Goal: Task Accomplishment & Management: Complete application form

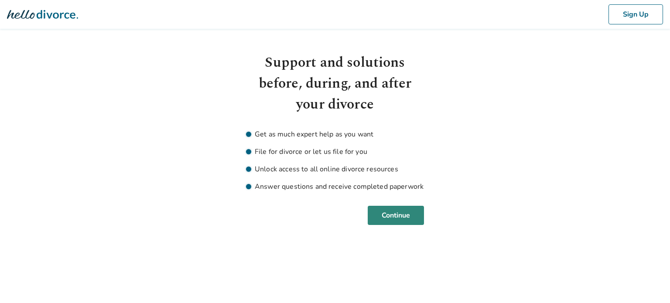
click at [406, 216] on button "Continue" at bounding box center [396, 215] width 56 height 19
click at [58, 16] on icon at bounding box center [56, 14] width 39 height 9
click at [57, 15] on icon at bounding box center [42, 14] width 71 height 9
click at [651, 16] on button "Sign Up" at bounding box center [635, 14] width 55 height 20
drag, startPoint x: 397, startPoint y: 214, endPoint x: 427, endPoint y: 215, distance: 30.1
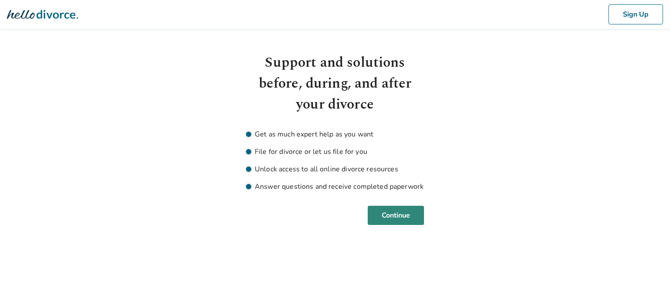
click at [398, 214] on button "Continue" at bounding box center [396, 215] width 56 height 19
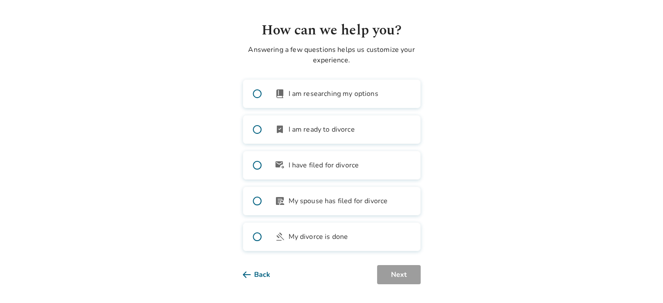
scroll to position [33, 0]
click at [259, 91] on span at bounding box center [257, 93] width 28 height 28
click at [414, 278] on button "Next" at bounding box center [399, 273] width 44 height 19
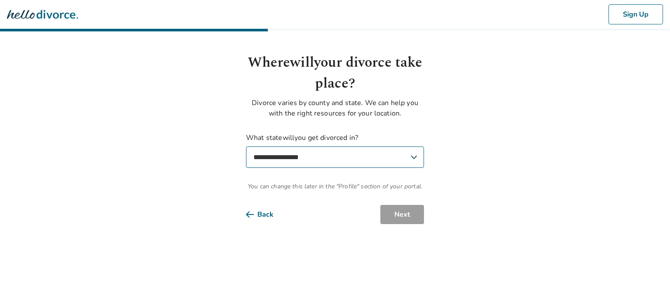
click at [411, 155] on select "**********" at bounding box center [335, 157] width 178 height 21
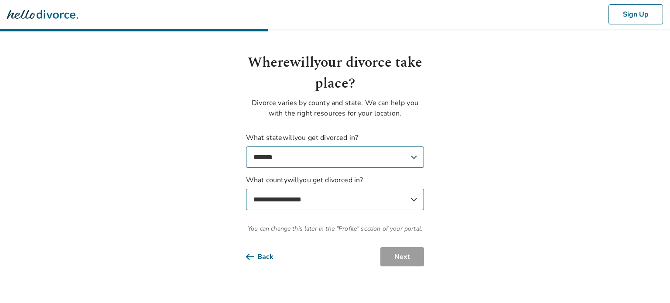
click at [410, 157] on select "**********" at bounding box center [335, 157] width 178 height 21
select select "**"
click at [246, 147] on select "**********" at bounding box center [335, 157] width 178 height 21
click at [422, 191] on select "**********" at bounding box center [335, 199] width 178 height 21
select select "******"
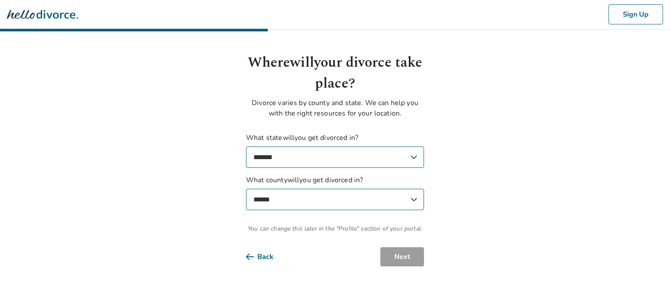
click at [246, 189] on select "**********" at bounding box center [335, 199] width 178 height 21
click at [402, 256] on button "Next" at bounding box center [402, 256] width 44 height 19
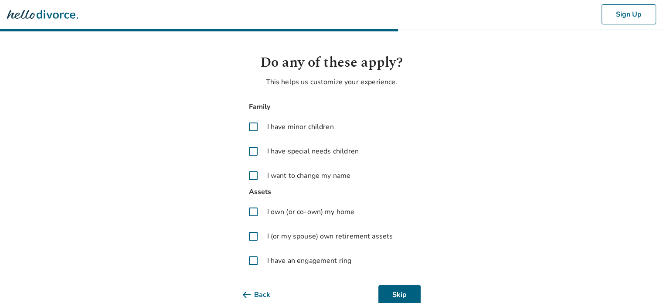
click at [249, 124] on span at bounding box center [253, 126] width 21 height 21
click at [250, 152] on span at bounding box center [253, 151] width 21 height 21
click at [249, 211] on span at bounding box center [253, 211] width 21 height 21
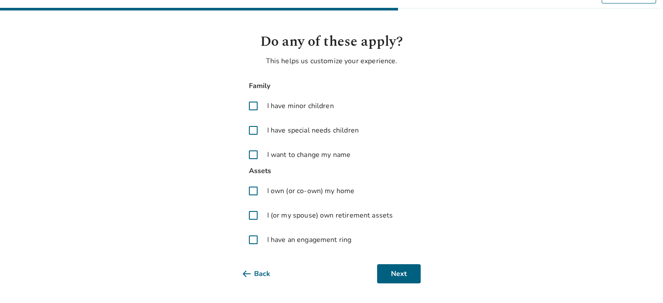
scroll to position [22, 0]
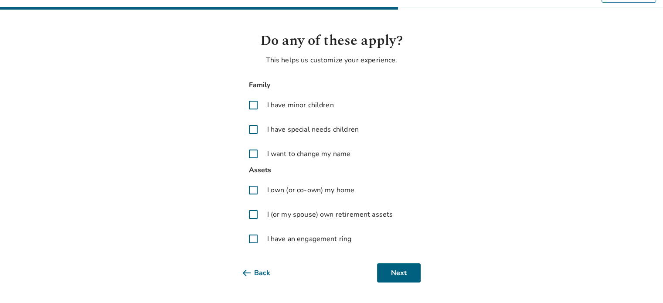
click at [251, 211] on span at bounding box center [253, 214] width 21 height 21
click at [253, 239] on span at bounding box center [253, 238] width 21 height 21
click at [404, 269] on button "Next" at bounding box center [399, 272] width 44 height 19
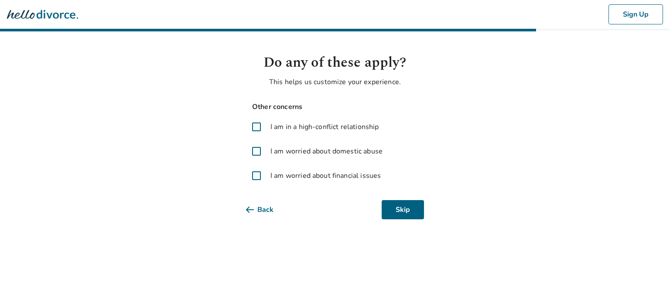
click at [253, 176] on span at bounding box center [256, 175] width 21 height 21
click at [409, 211] on button "Next" at bounding box center [402, 209] width 44 height 19
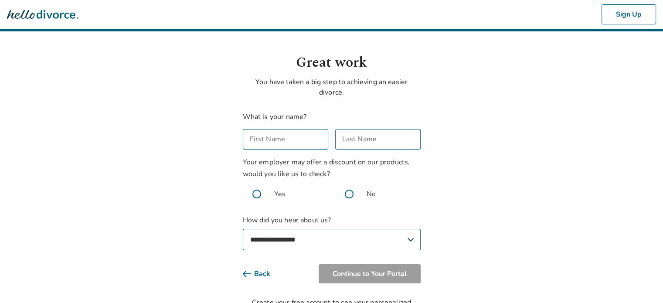
click at [297, 141] on input "First Name" at bounding box center [285, 139] width 85 height 20
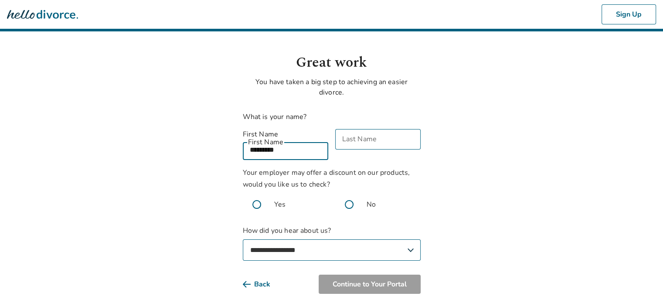
type input "*********"
click at [374, 137] on input "Last Name" at bounding box center [377, 139] width 85 height 20
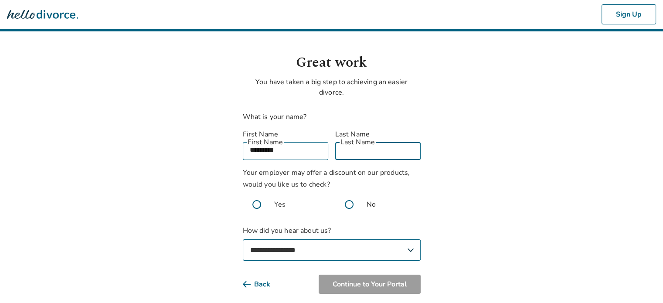
type input "********"
click at [349, 192] on span at bounding box center [349, 205] width 28 height 28
click at [412, 239] on select "**********" at bounding box center [332, 249] width 178 height 21
select select "**********"
click at [243, 239] on select "**********" at bounding box center [332, 249] width 178 height 21
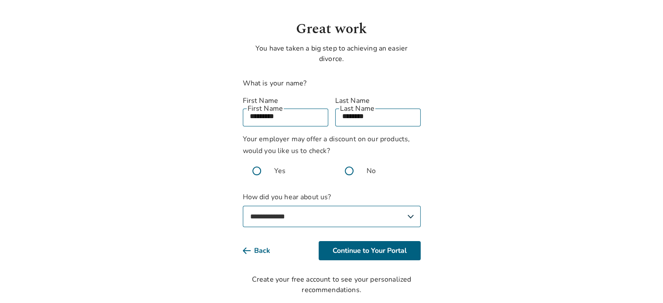
scroll to position [36, 0]
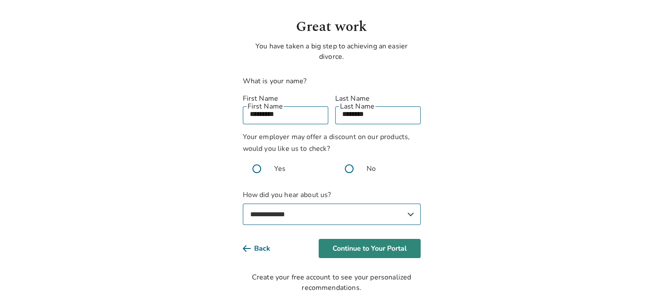
click at [377, 239] on button "Continue to Your Portal" at bounding box center [370, 248] width 102 height 19
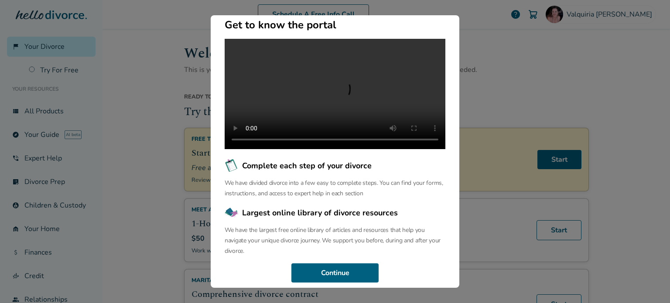
scroll to position [61, 0]
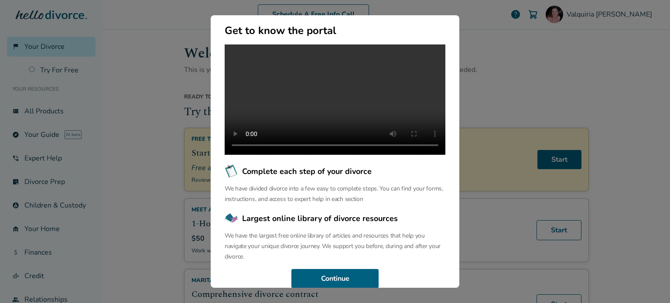
click at [554, 82] on div "Welcome to the Hello Divorce Portal Welcome to our curated collection of resour…" at bounding box center [335, 151] width 670 height 303
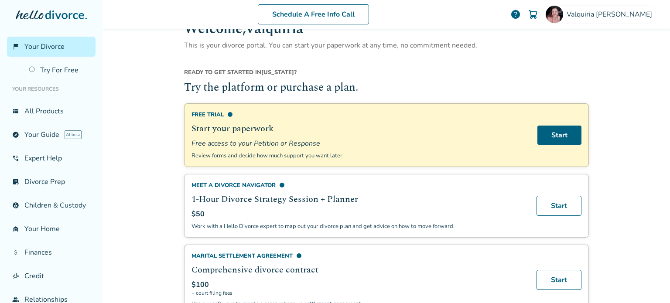
scroll to position [0, 0]
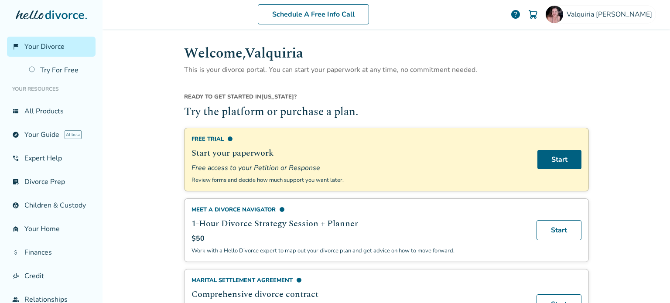
click at [521, 14] on span "help" at bounding box center [515, 14] width 10 height 10
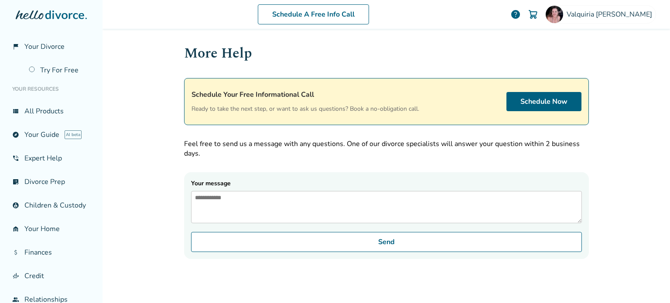
drag, startPoint x: 513, startPoint y: 286, endPoint x: 513, endPoint y: 282, distance: 4.8
click at [513, 286] on div "More Help Schedule Your Free Informational Call Ready to take the next step, or…" at bounding box center [386, 165] width 419 height 272
click at [36, 111] on link "view_list All Products" at bounding box center [51, 111] width 89 height 20
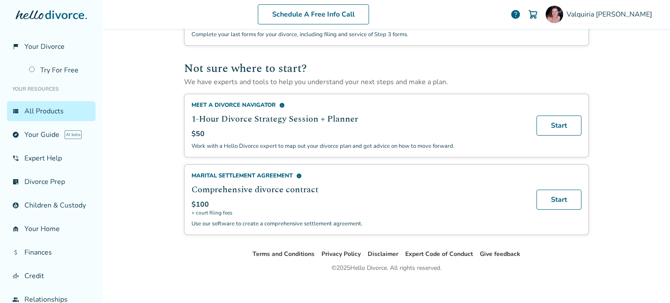
scroll to position [556, 0]
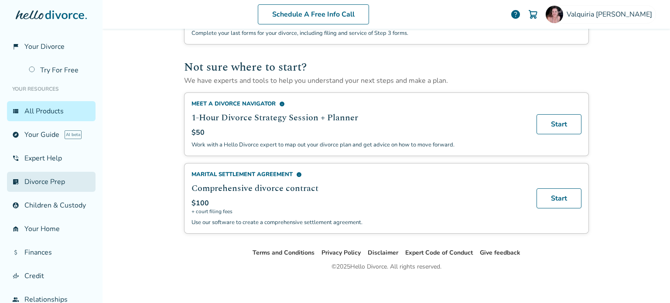
click at [57, 179] on link "list_alt_check Divorce Prep" at bounding box center [51, 182] width 89 height 20
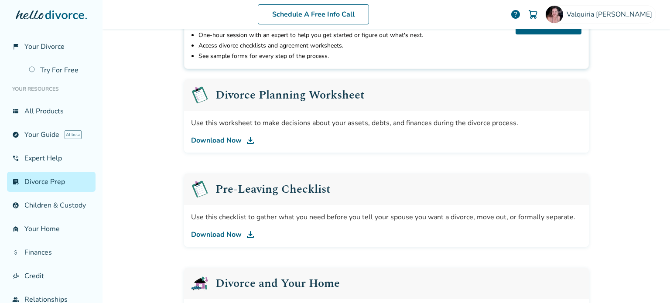
scroll to position [130, 0]
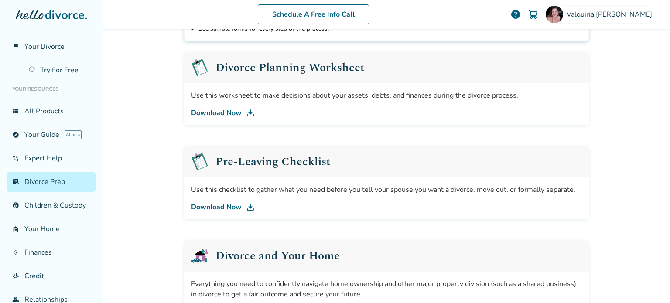
click at [225, 110] on link "Download Now" at bounding box center [386, 113] width 391 height 10
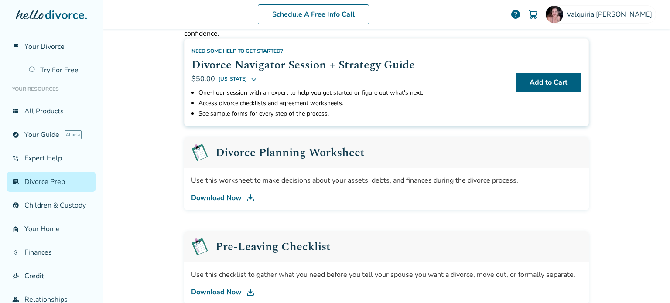
scroll to position [44, 0]
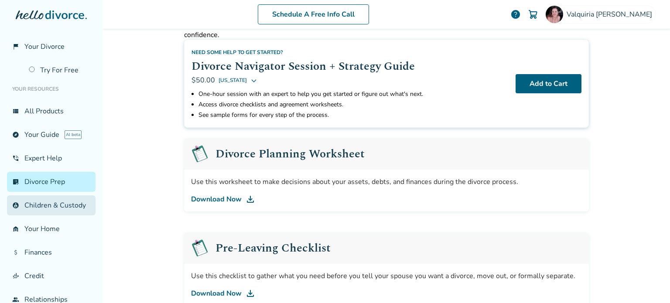
click at [46, 209] on link "account_child Children & Custody" at bounding box center [51, 205] width 89 height 20
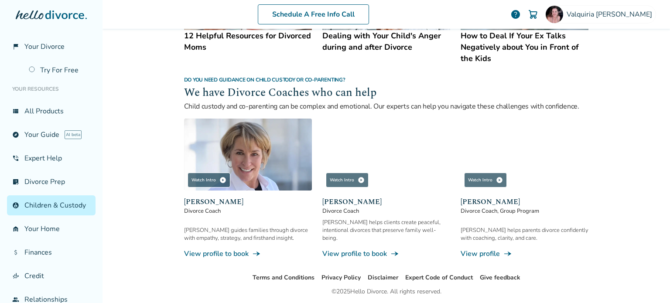
scroll to position [467, 0]
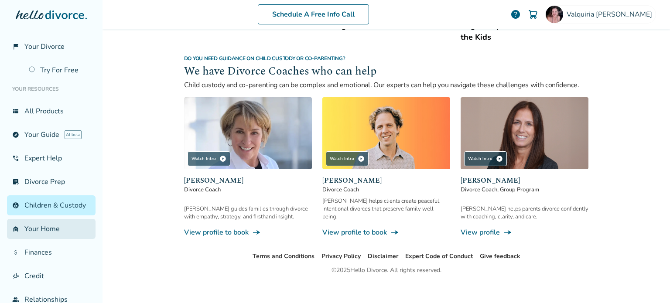
click at [48, 239] on link "garage_home Your Home" at bounding box center [51, 229] width 89 height 20
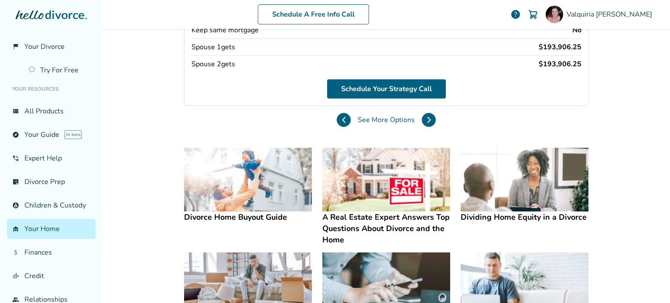
scroll to position [130, 0]
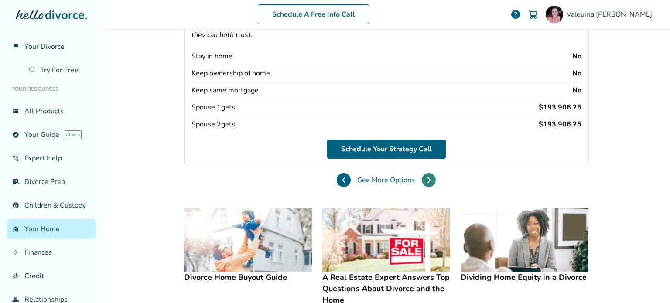
click at [427, 177] on icon at bounding box center [429, 180] width 4 height 7
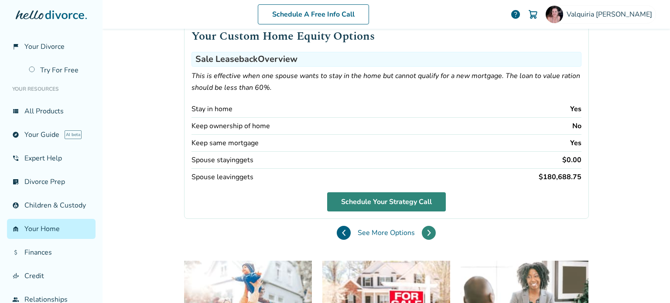
scroll to position [43, 0]
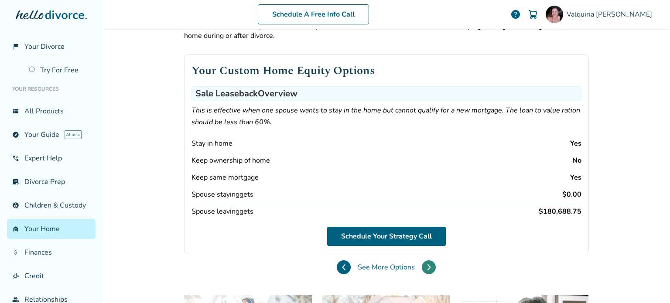
click at [427, 264] on icon at bounding box center [428, 267] width 3 height 6
click at [430, 266] on button at bounding box center [429, 267] width 14 height 14
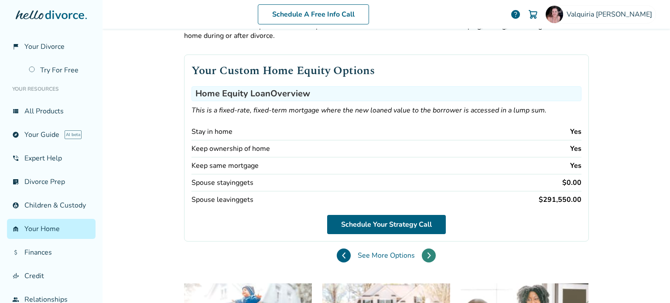
click at [427, 252] on icon at bounding box center [429, 255] width 4 height 7
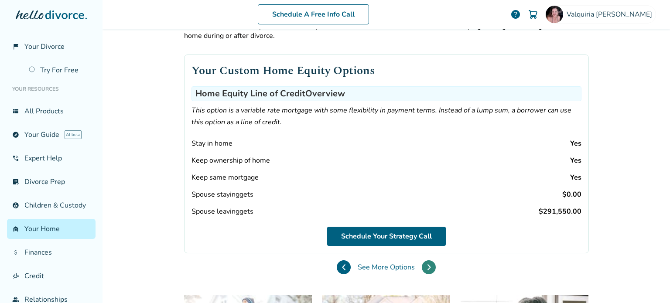
click at [427, 264] on icon at bounding box center [429, 267] width 4 height 7
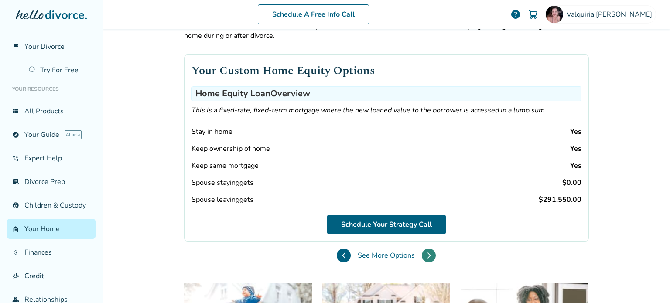
click at [427, 255] on button at bounding box center [429, 256] width 14 height 14
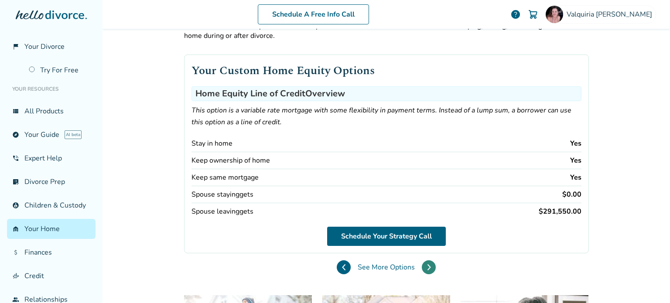
click at [429, 265] on button at bounding box center [429, 267] width 14 height 14
click at [342, 264] on icon at bounding box center [343, 267] width 3 height 6
click at [342, 265] on icon at bounding box center [344, 267] width 4 height 7
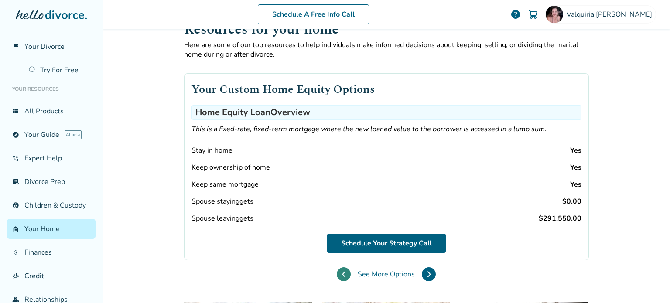
scroll to position [0, 0]
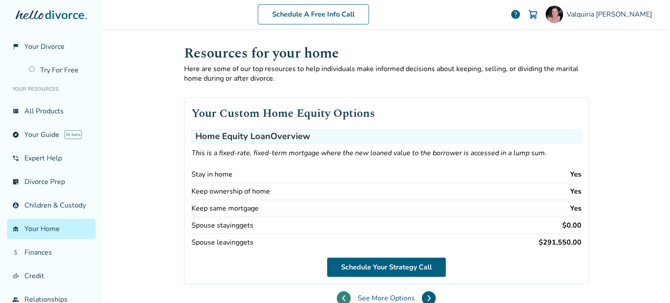
click at [337, 298] on button at bounding box center [344, 298] width 14 height 14
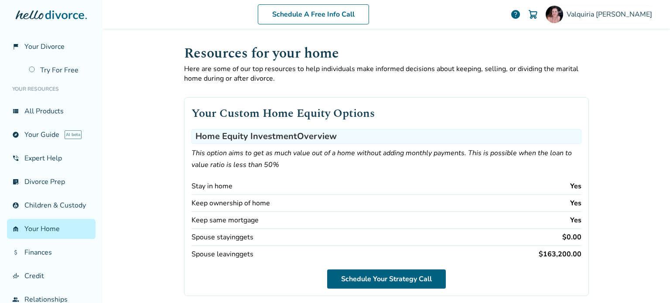
click at [337, 298] on div "Your Custom Home Equity Options Home Equity Investment Overview This option aim…" at bounding box center [386, 203] width 405 height 241
click at [624, 17] on span "Valquiria Meredith" at bounding box center [610, 15] width 89 height 10
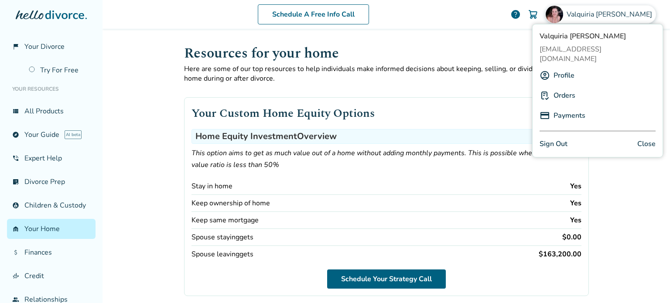
click at [565, 68] on link "Profile" at bounding box center [563, 75] width 21 height 17
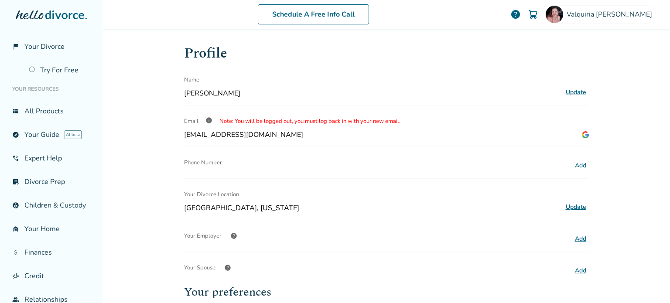
click at [42, 89] on li "Your Resources" at bounding box center [51, 88] width 89 height 17
click at [44, 114] on link "view_list All Products" at bounding box center [51, 111] width 89 height 20
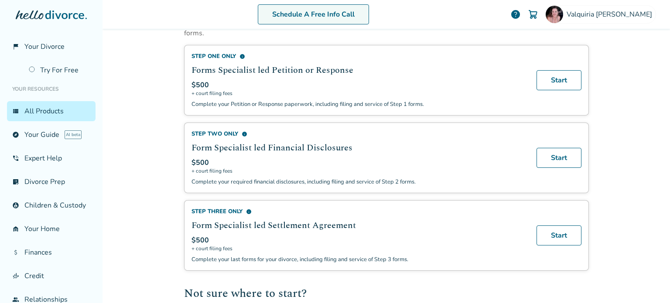
scroll to position [294, 0]
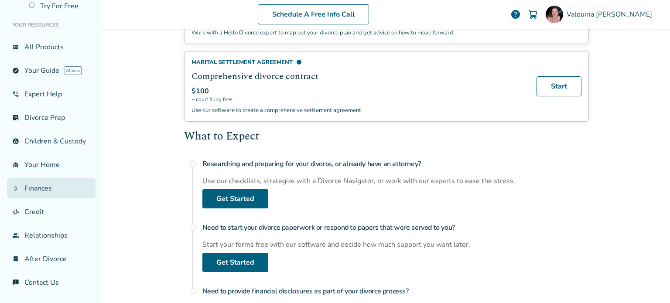
scroll to position [71, 0]
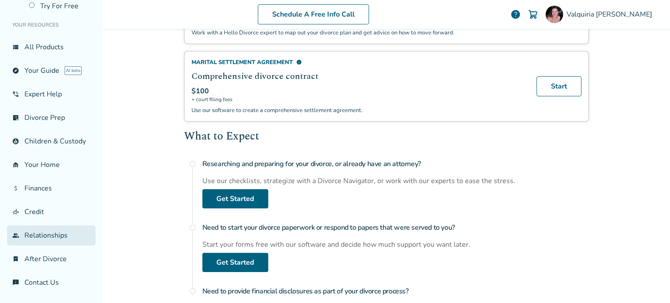
click at [57, 239] on link "group Relationships" at bounding box center [51, 235] width 89 height 20
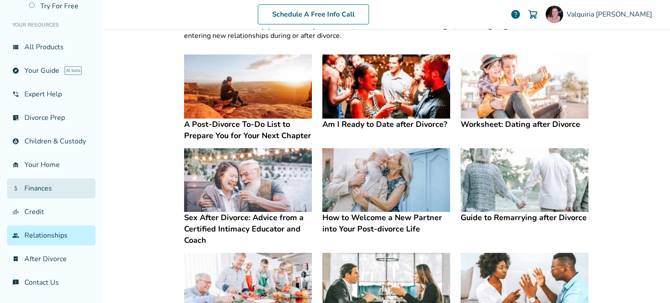
click at [52, 188] on link "attach_money Finances" at bounding box center [51, 188] width 89 height 20
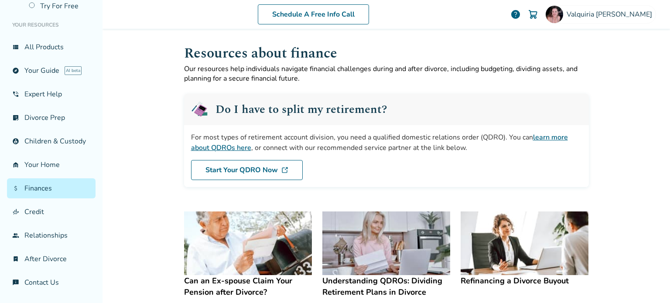
click at [205, 147] on link "learn more about QDROs here" at bounding box center [379, 143] width 377 height 20
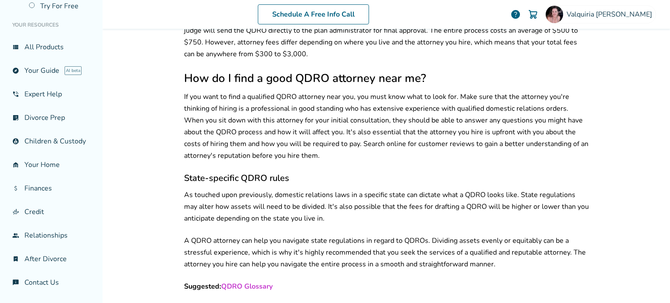
scroll to position [1264, 0]
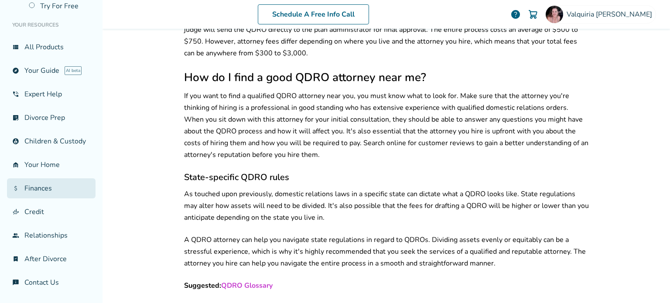
click at [52, 191] on link "attach_money Finances" at bounding box center [51, 188] width 89 height 20
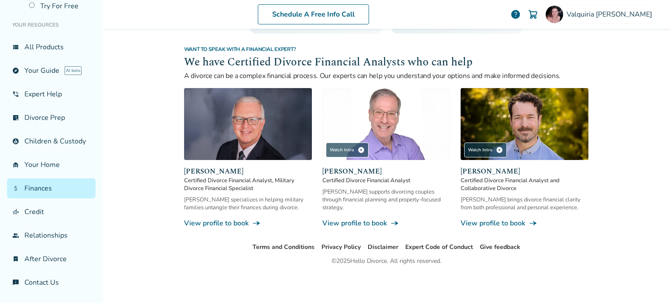
scroll to position [43, 0]
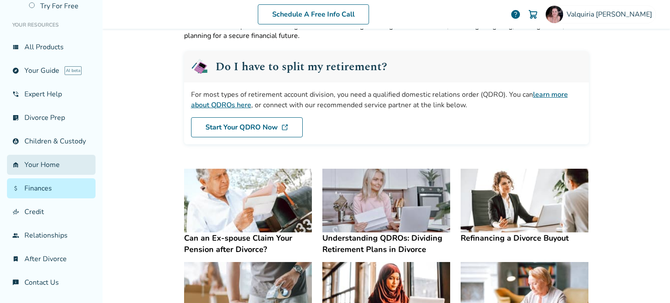
click at [56, 169] on link "garage_home Your Home" at bounding box center [51, 165] width 89 height 20
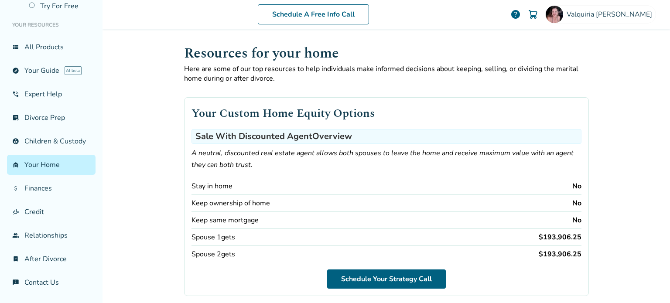
click at [521, 12] on span "help" at bounding box center [515, 14] width 10 height 10
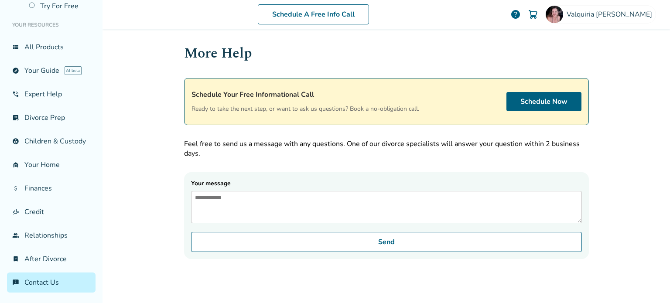
click at [614, 89] on div "Schedule A Free Info Call Valquiria Meredith help Schedule A Free Call Valquiri…" at bounding box center [385, 151] width 567 height 303
click at [46, 40] on link "view_list All Products" at bounding box center [51, 47] width 89 height 20
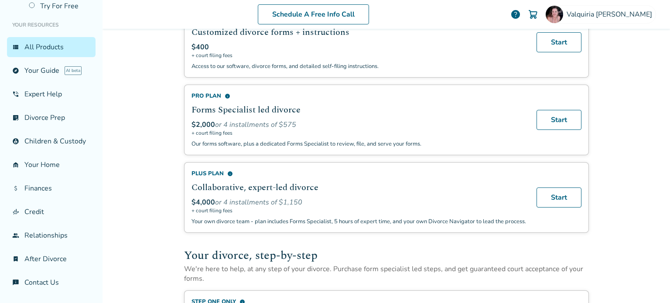
scroll to position [87, 0]
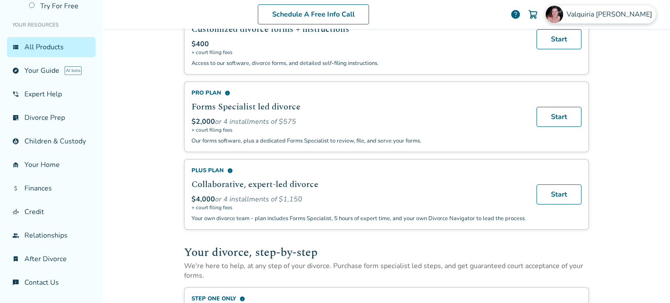
click at [586, 17] on div "Valquiria Meredith" at bounding box center [600, 14] width 111 height 18
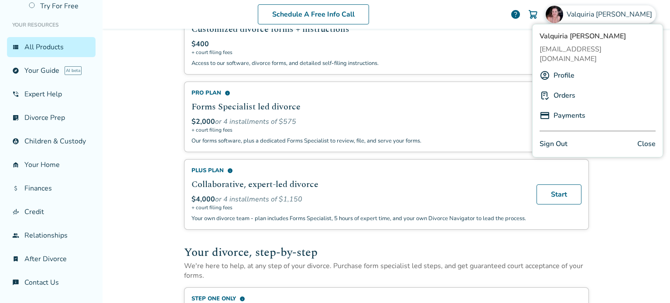
click at [548, 138] on link "Sign Out" at bounding box center [553, 144] width 28 height 12
